Goal: Find specific page/section: Find specific page/section

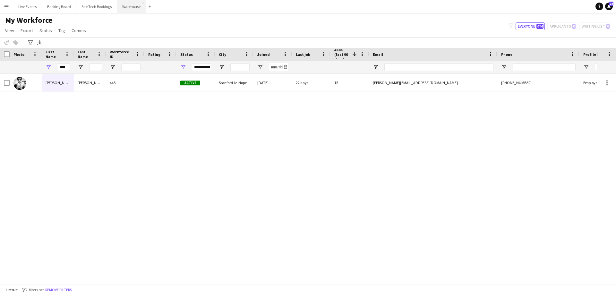
click at [132, 11] on button "Warehouse Close" at bounding box center [131, 6] width 29 height 13
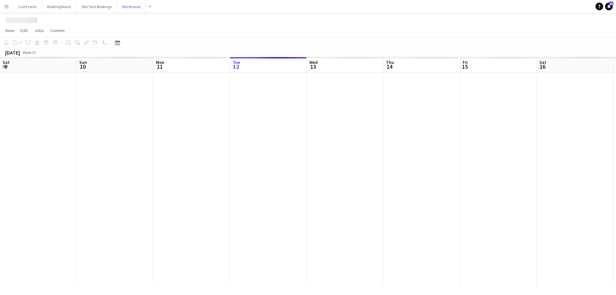
scroll to position [0, 153]
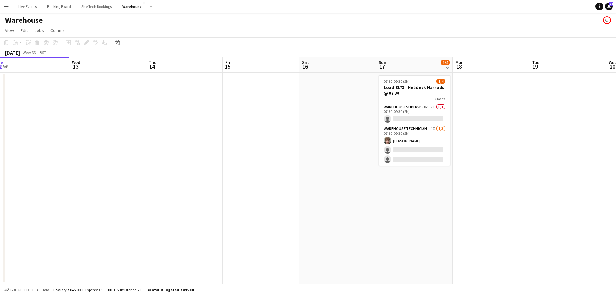
drag, startPoint x: 506, startPoint y: 219, endPoint x: 334, endPoint y: 217, distance: 172.7
click at [334, 217] on app-calendar-viewport "Sat 9 2/2 1 Job Sun 10 1/1 1 Job Mon 11 Tue 12 Wed 13 Thu 14 Fri 15 Sat 16 Sun …" at bounding box center [308, 170] width 616 height 227
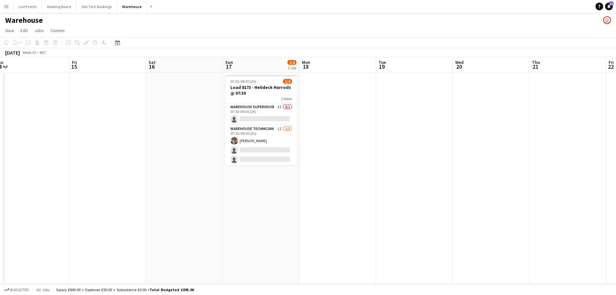
scroll to position [0, 199]
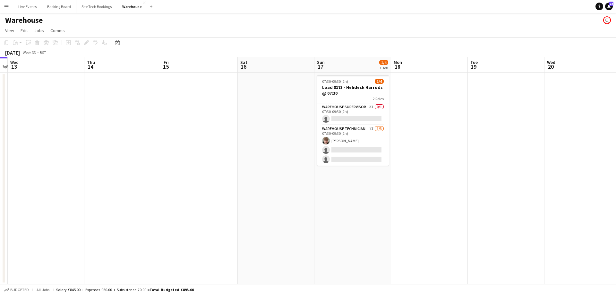
drag, startPoint x: 269, startPoint y: 210, endPoint x: 283, endPoint y: 213, distance: 14.5
click at [282, 213] on app-calendar-viewport "Mon 11 Tue 12 Wed 13 Thu 14 Fri 15 Sat 16 Sun 17 1/4 1 Job Mon 18 Tue 19 Wed 20…" at bounding box center [308, 170] width 616 height 227
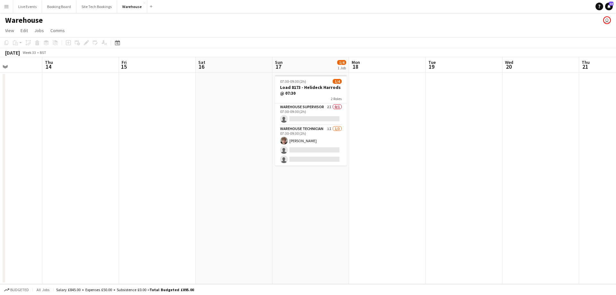
click at [365, 219] on app-calendar-viewport "Mon 11 Tue 12 Wed 13 Thu 14 Fri 15 Sat 16 Sun 17 1/4 1 Job Mon 18 Tue 19 Wed 20…" at bounding box center [308, 170] width 616 height 227
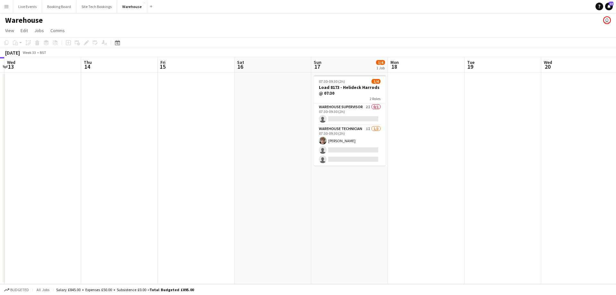
drag, startPoint x: 355, startPoint y: 226, endPoint x: 359, endPoint y: 226, distance: 3.2
click at [356, 226] on app-calendar-viewport "Mon 11 Tue 12 Wed 13 Thu 14 Fri 15 Sat 16 Sun 17 1/4 1 Job Mon 18 Tue 19 Wed 20…" at bounding box center [308, 170] width 616 height 227
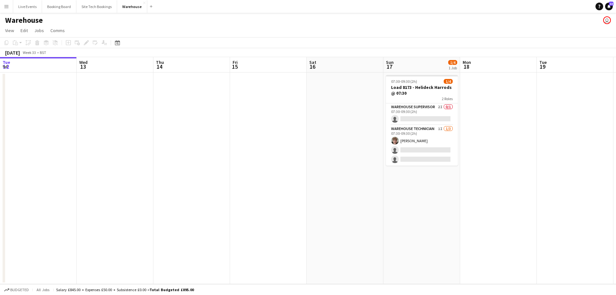
scroll to position [0, 256]
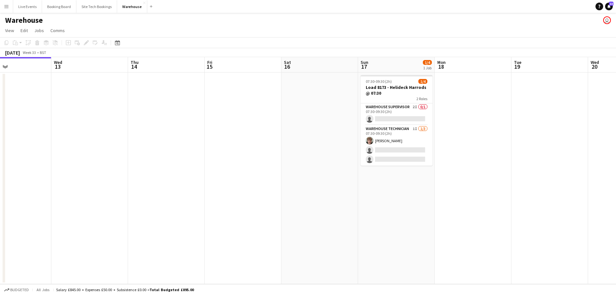
drag, startPoint x: 167, startPoint y: 184, endPoint x: 227, endPoint y: 211, distance: 66.1
click at [213, 214] on app-calendar-viewport "Sat 9 2/2 1 Job Sun 10 1/1 1 Job Mon 11 Tue 12 Wed 13 Thu 14 Fri 15 Sat 16 Sun …" at bounding box center [308, 170] width 616 height 227
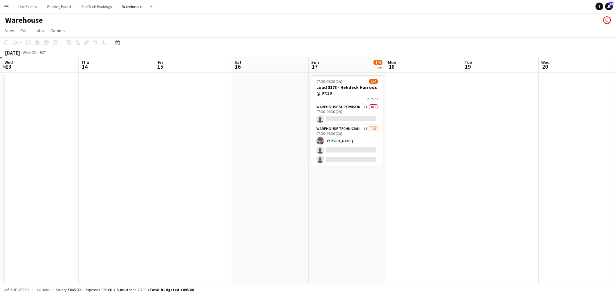
drag, startPoint x: 460, startPoint y: 205, endPoint x: 419, endPoint y: 213, distance: 42.3
click at [419, 213] on app-calendar-viewport "Sun 10 1/1 1 Job Mon 11 Tue 12 Wed 13 Thu 14 Fri 15 Sat 16 Sun 17 1/4 1 Job Mon…" at bounding box center [308, 170] width 616 height 227
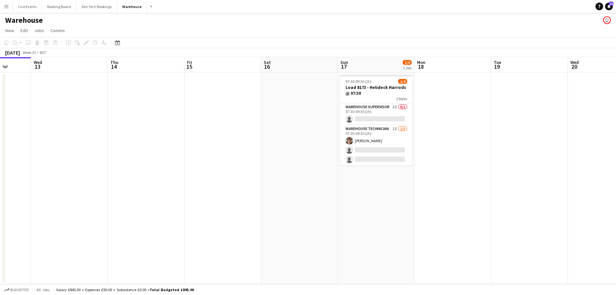
scroll to position [0, 172]
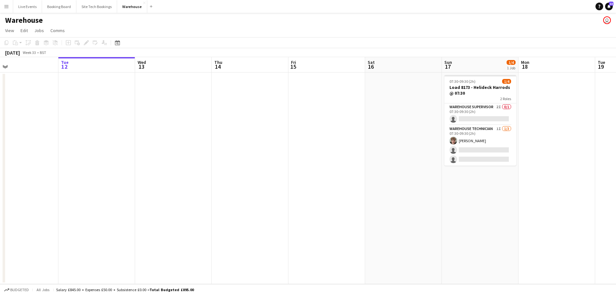
drag, startPoint x: 122, startPoint y: 184, endPoint x: 221, endPoint y: 185, distance: 99.2
click at [221, 185] on app-calendar-viewport "Sat 9 2/2 1 Job Sun 10 1/1 1 Job Mon 11 Tue 12 Wed 13 Thu 14 Fri 15 Sat 16 Sun …" at bounding box center [308, 170] width 616 height 227
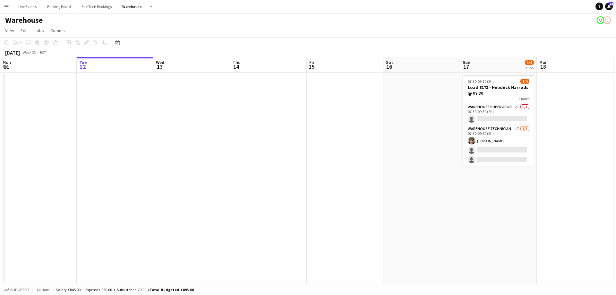
click at [6, 4] on button "Menu" at bounding box center [6, 6] width 13 height 13
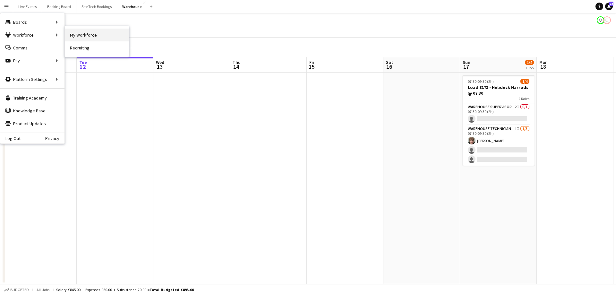
click at [90, 32] on link "My Workforce" at bounding box center [97, 35] width 64 height 13
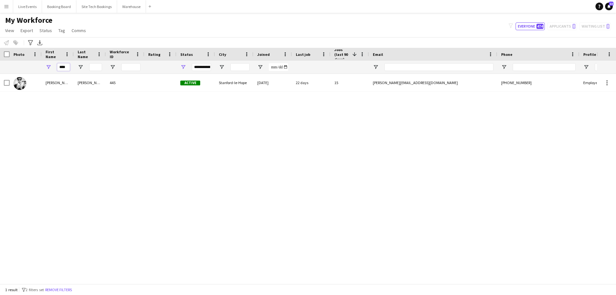
click at [66, 68] on input "****" at bounding box center [63, 67] width 13 height 8
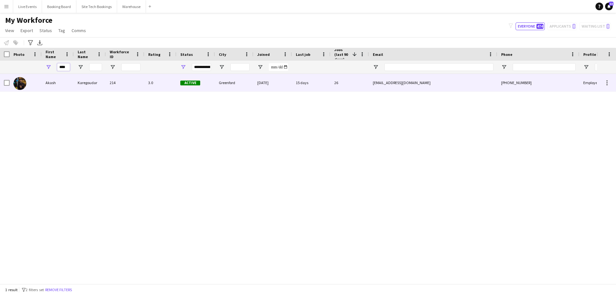
type input "****"
click at [57, 83] on div "Akash" at bounding box center [58, 83] width 32 height 18
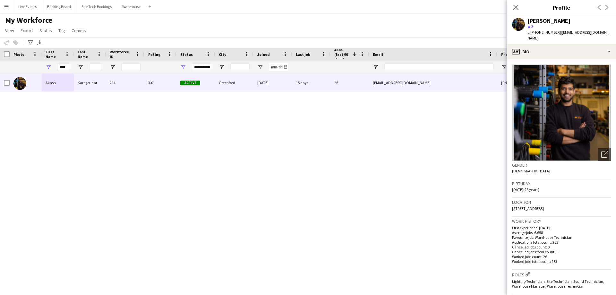
drag, startPoint x: 556, startPoint y: 31, endPoint x: 532, endPoint y: 35, distance: 25.0
click at [532, 35] on div "t. [PHONE_NUMBER] | [EMAIL_ADDRESS][DOMAIN_NAME]" at bounding box center [569, 36] width 83 height 12
copy span "[PHONE_NUMBER]"
click at [34, 10] on button "Live Events Close" at bounding box center [27, 6] width 29 height 13
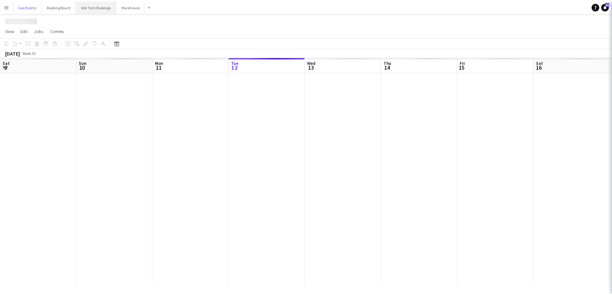
scroll to position [0, 153]
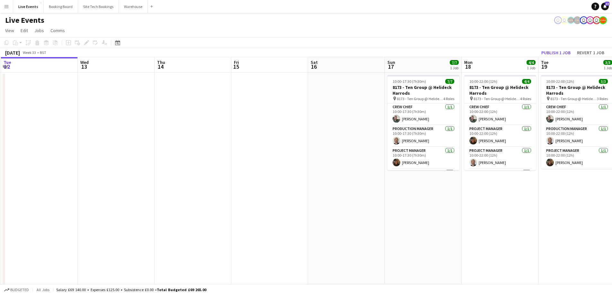
drag, startPoint x: 482, startPoint y: 215, endPoint x: 397, endPoint y: 209, distance: 85.0
click at [398, 216] on app-calendar-viewport "Sat 9 29/29 3 Jobs Sun 10 8/8 1 Job Mon 11 Tue 12 Wed 13 Thu 14 Fri 15 Sat 16 S…" at bounding box center [306, 195] width 612 height 277
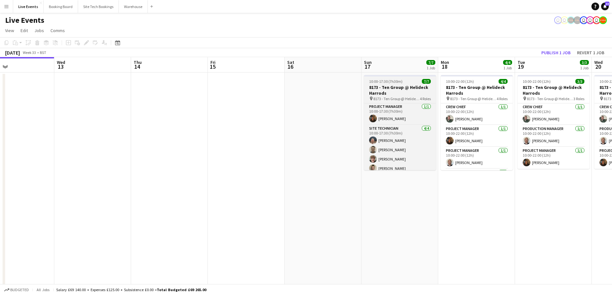
scroll to position [48, 0]
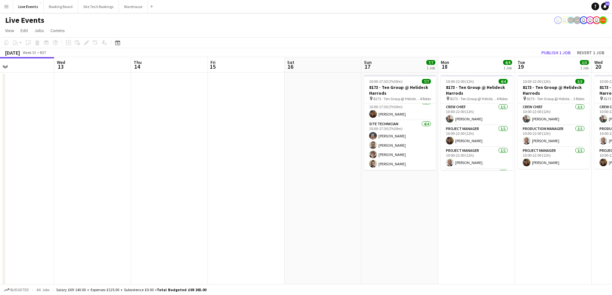
click at [252, 176] on app-date-cell at bounding box center [246, 203] width 77 height 261
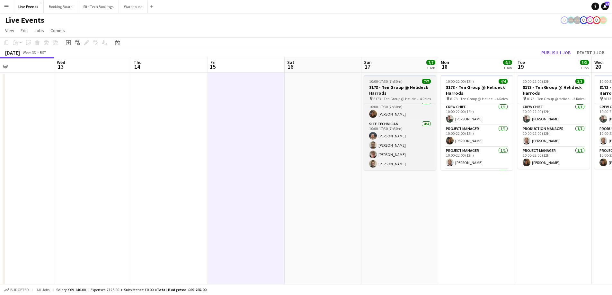
click at [394, 91] on h3 "8173 - Ten Group @ Helideck Harrods" at bounding box center [400, 90] width 72 height 12
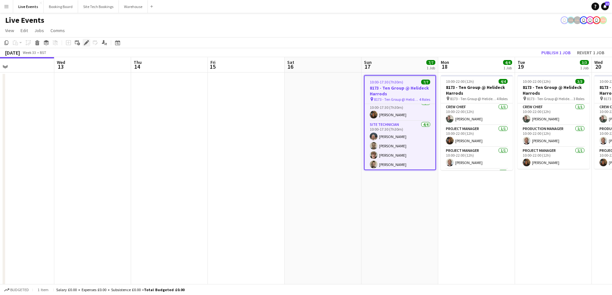
click at [90, 41] on div "Edit" at bounding box center [87, 43] width 8 height 8
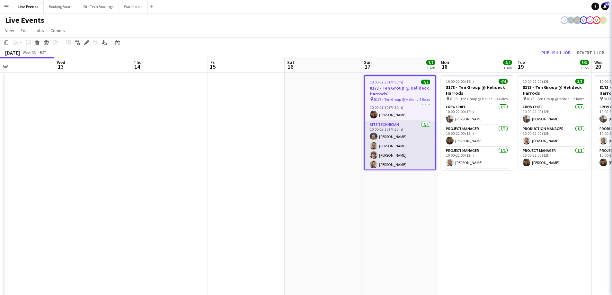
type input "**********"
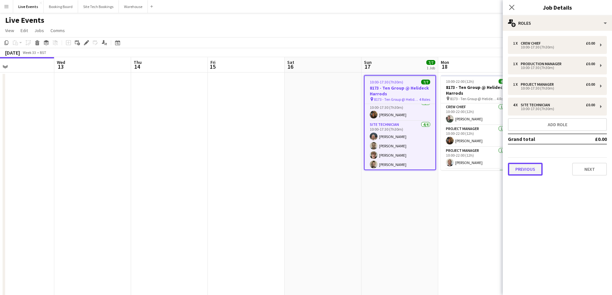
click at [524, 173] on button "Previous" at bounding box center [525, 169] width 35 height 13
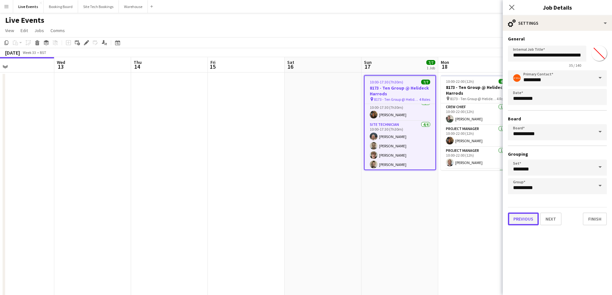
click at [527, 220] on button "Previous" at bounding box center [523, 219] width 31 height 13
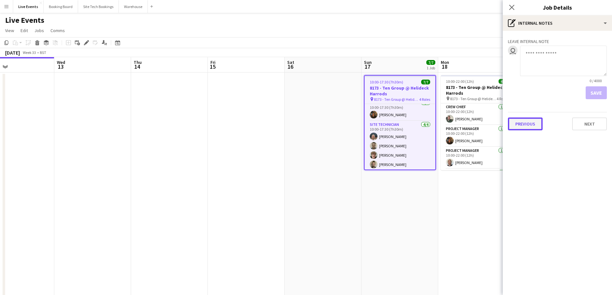
click at [522, 130] on button "Previous" at bounding box center [525, 124] width 35 height 13
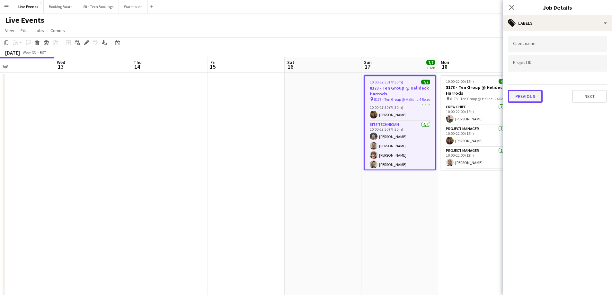
click at [528, 96] on button "Previous" at bounding box center [525, 96] width 35 height 13
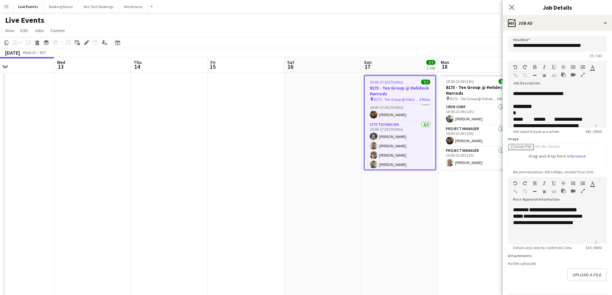
scroll to position [159, 0]
click at [511, 8] on icon at bounding box center [511, 7] width 6 height 6
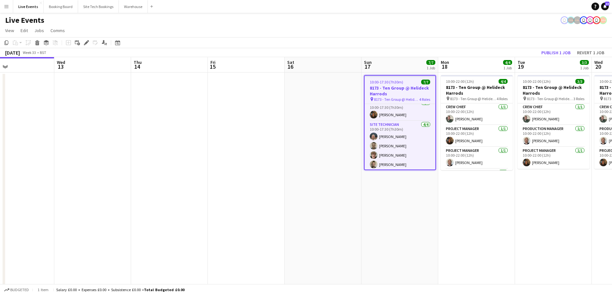
click at [493, 218] on app-date-cell "10:00-22:00 (12h) 4/4 8173 - Ten Group @ Helideck Harrods pin 8173 - Ten Group …" at bounding box center [476, 203] width 77 height 261
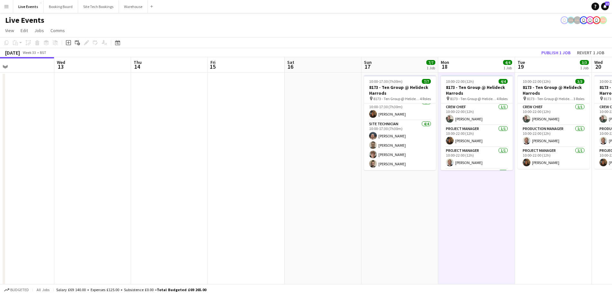
click at [403, 207] on app-date-cell "10:00-17:30 (7h30m) 7/7 8173 - Ten Group @ Helideck Harrods pin 8173 - Ten Grou…" at bounding box center [399, 203] width 77 height 261
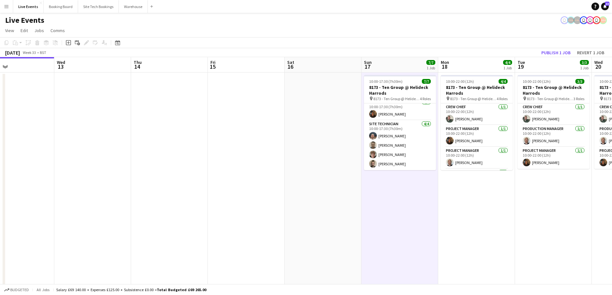
click at [266, 198] on app-date-cell at bounding box center [246, 203] width 77 height 261
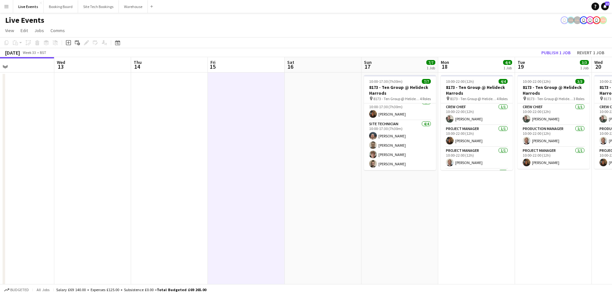
click at [181, 171] on app-date-cell at bounding box center [169, 203] width 77 height 261
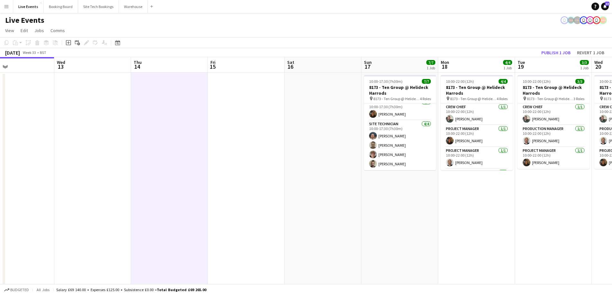
click at [107, 173] on app-date-cell at bounding box center [92, 203] width 77 height 261
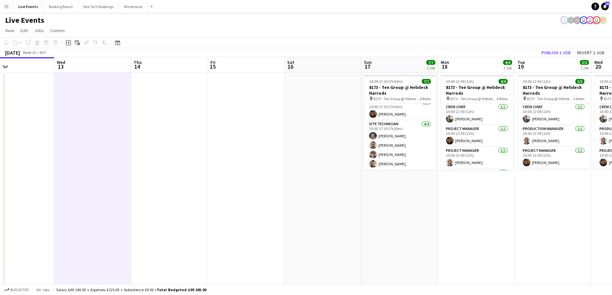
click at [158, 159] on app-date-cell at bounding box center [169, 203] width 77 height 261
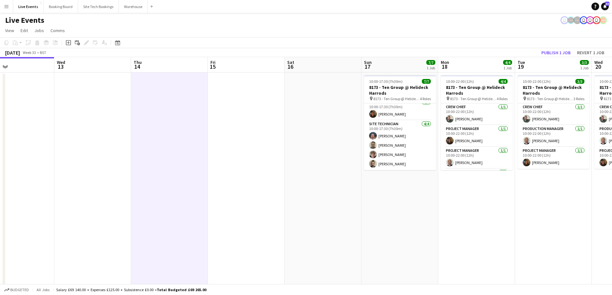
click at [241, 188] on app-date-cell at bounding box center [246, 203] width 77 height 261
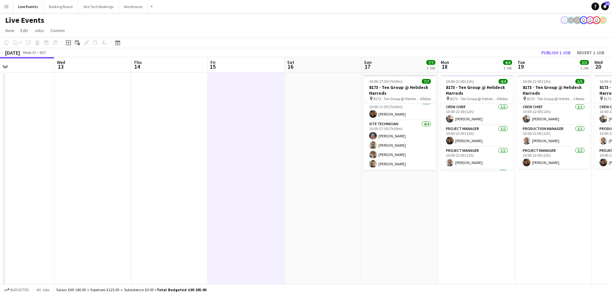
click at [159, 185] on app-date-cell at bounding box center [169, 203] width 77 height 261
